Goal: Navigation & Orientation: Find specific page/section

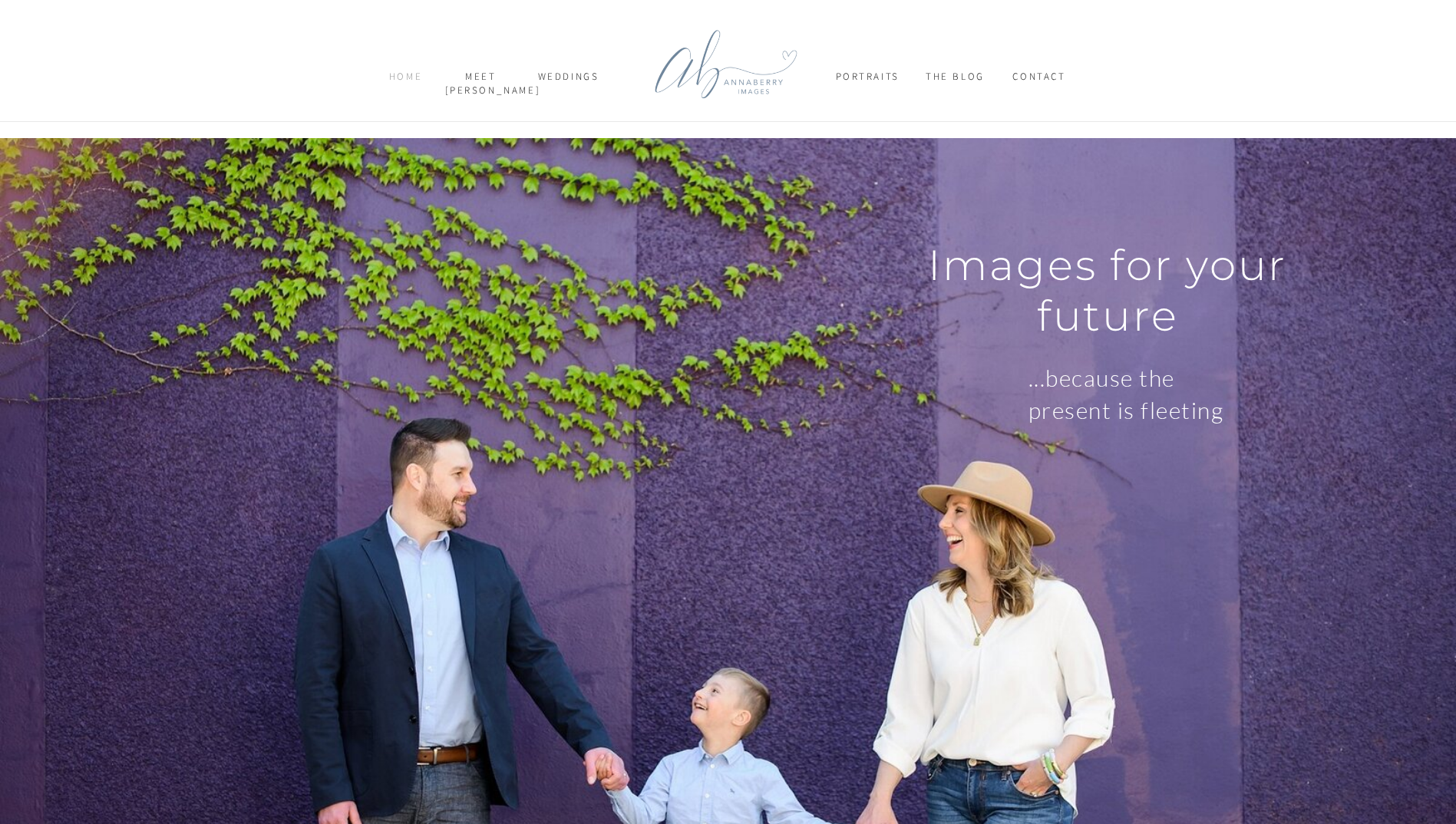
click at [409, 76] on nav "home" at bounding box center [406, 83] width 52 height 27
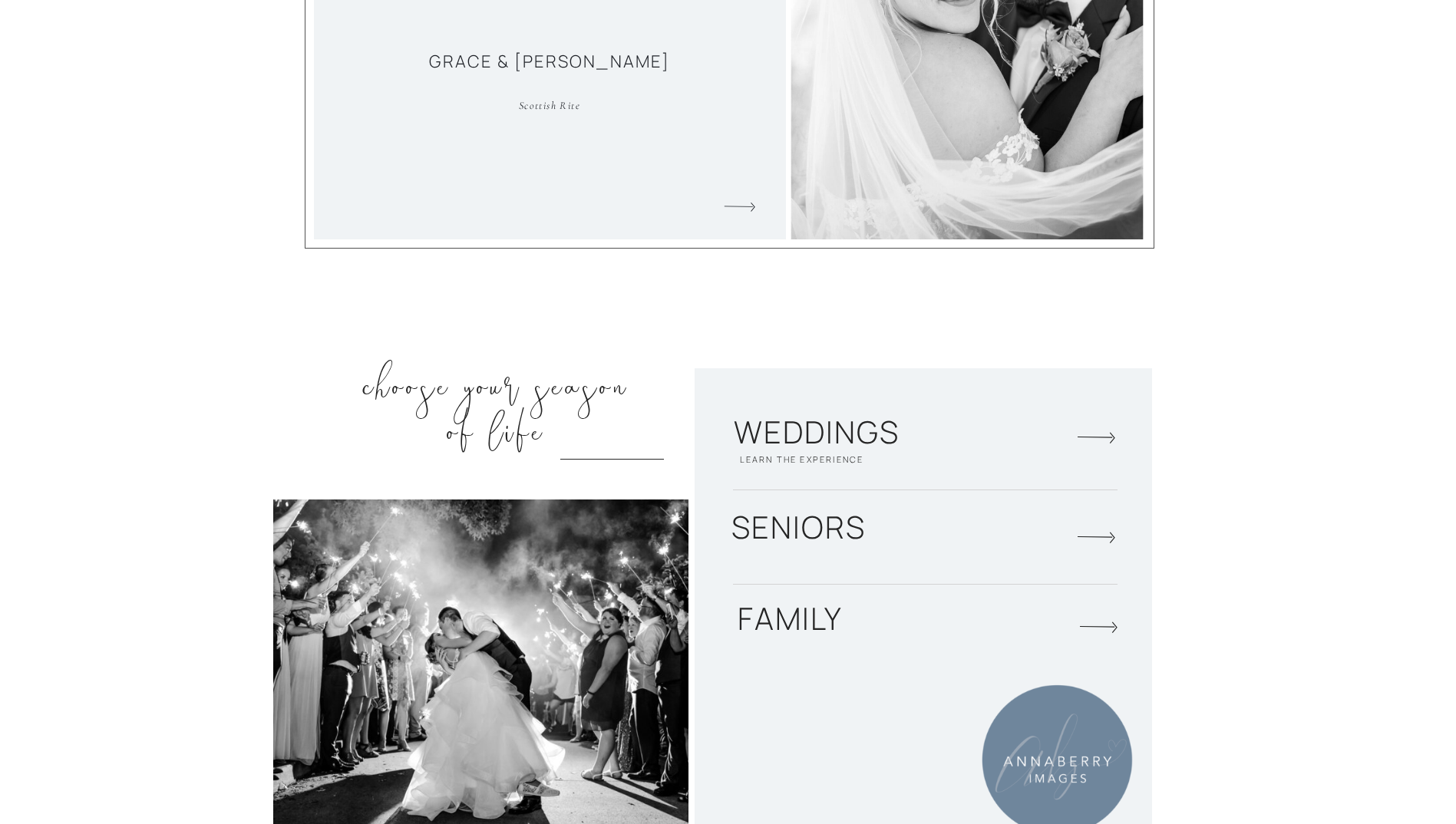
scroll to position [2303, 0]
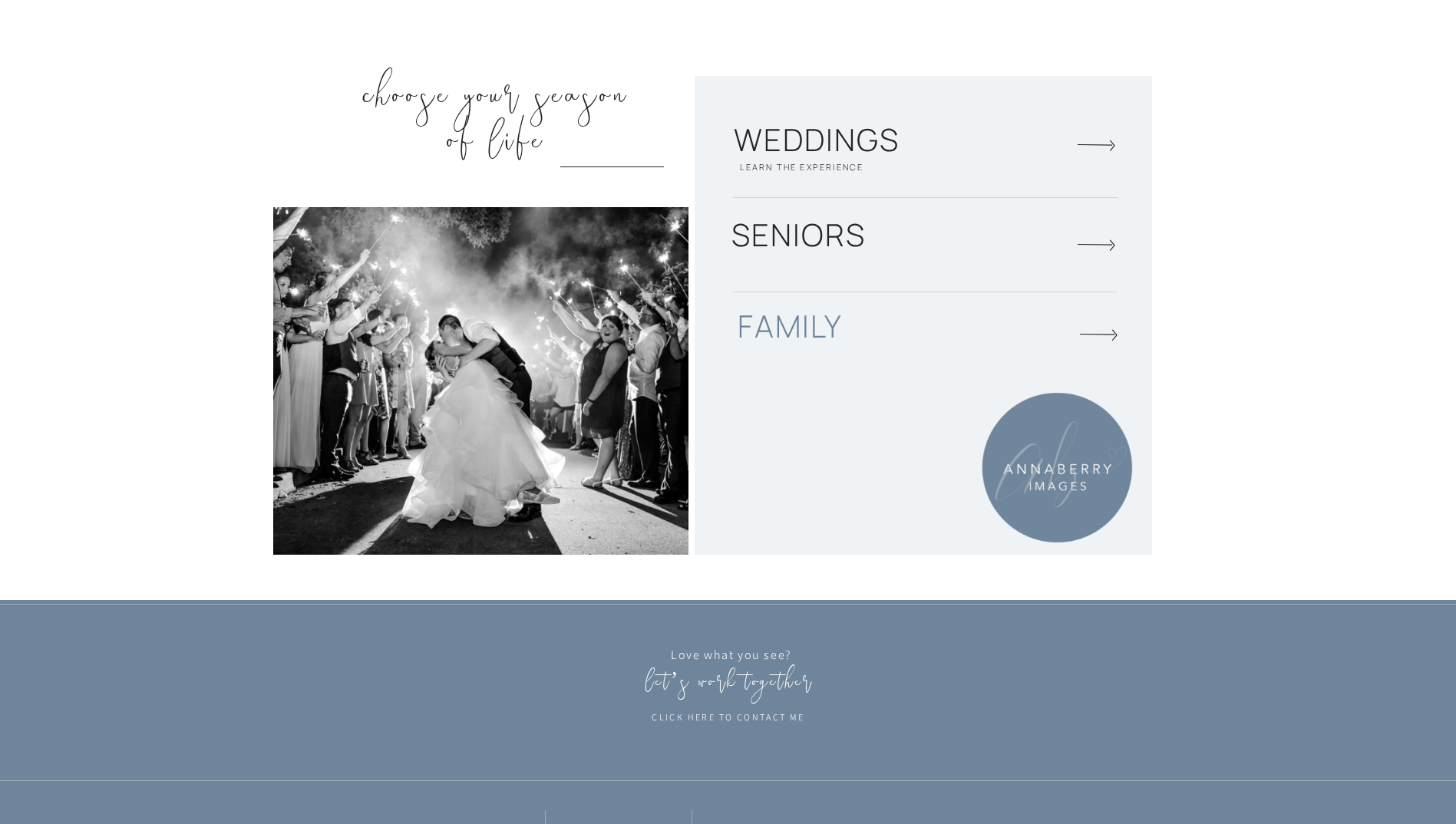
click at [823, 331] on h2 "family" at bounding box center [790, 330] width 173 height 45
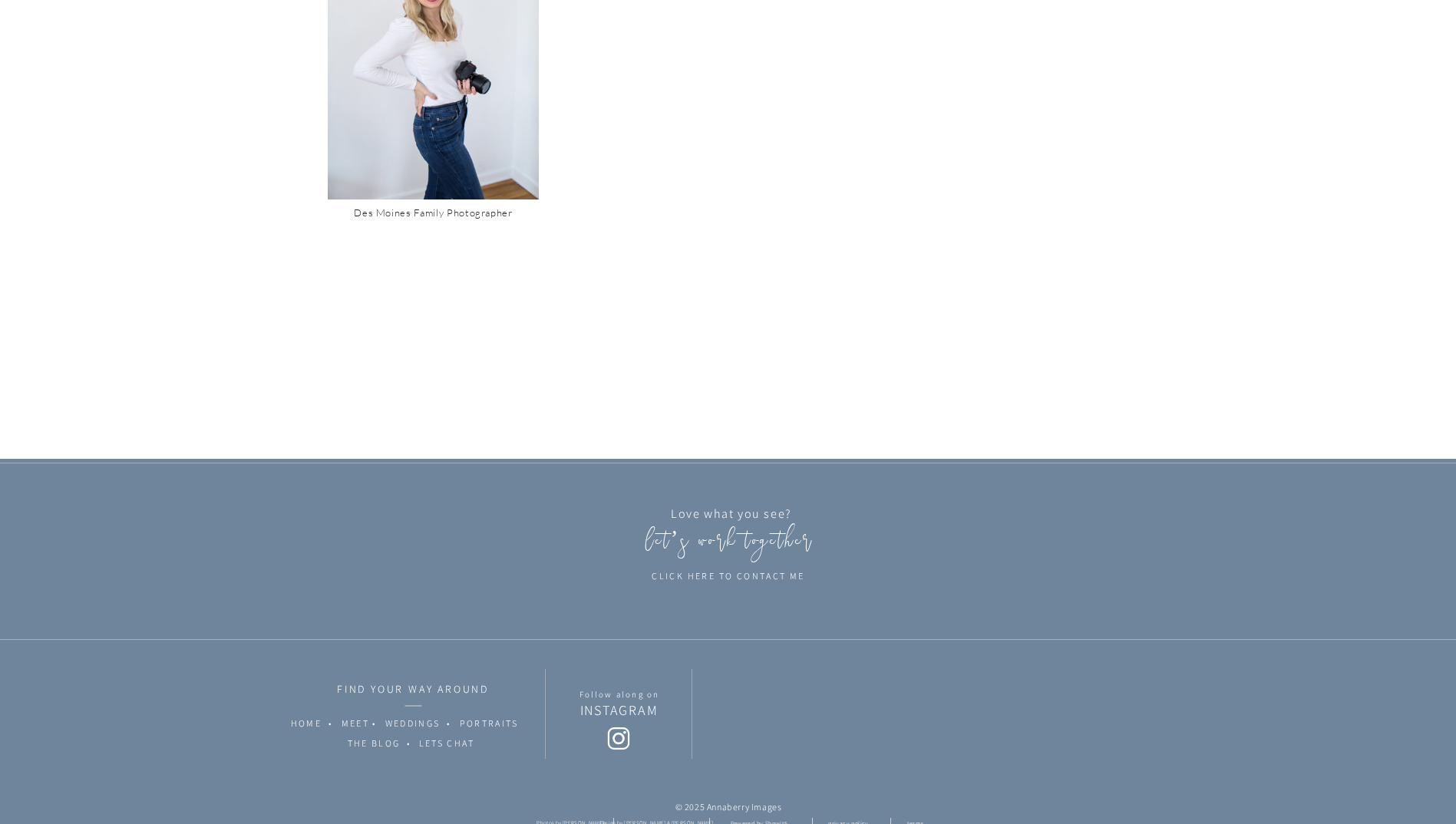
scroll to position [3053, 0]
